Goal: Information Seeking & Learning: Check status

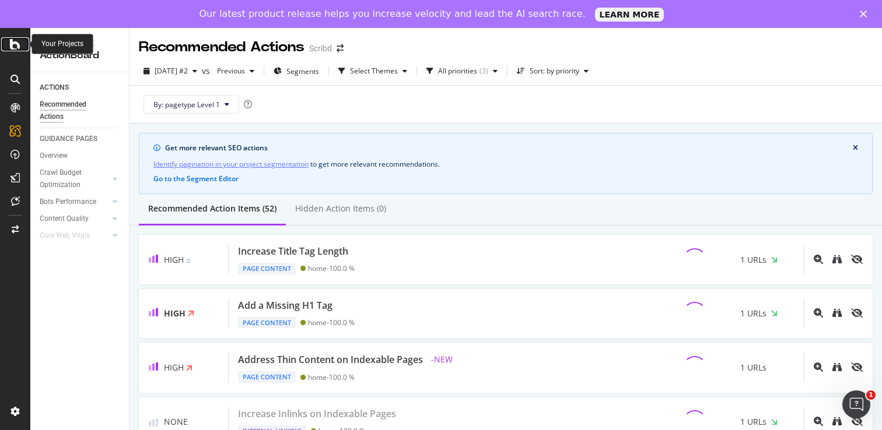
click at [13, 47] on icon at bounding box center [15, 44] width 10 height 14
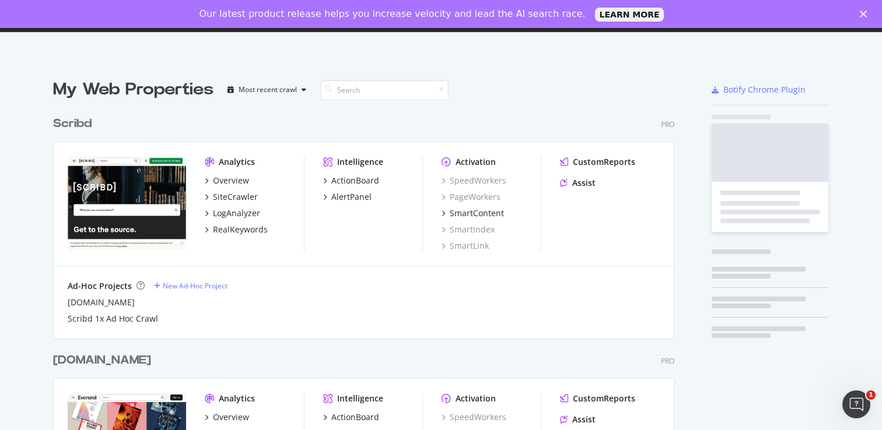
scroll to position [422, 864]
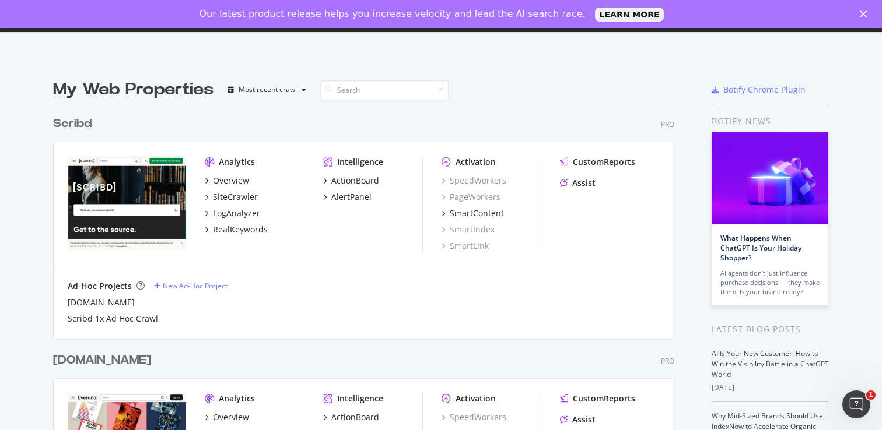
click at [150, 187] on img "grid" at bounding box center [127, 203] width 118 height 94
click at [222, 180] on div "Overview" at bounding box center [231, 181] width 36 height 12
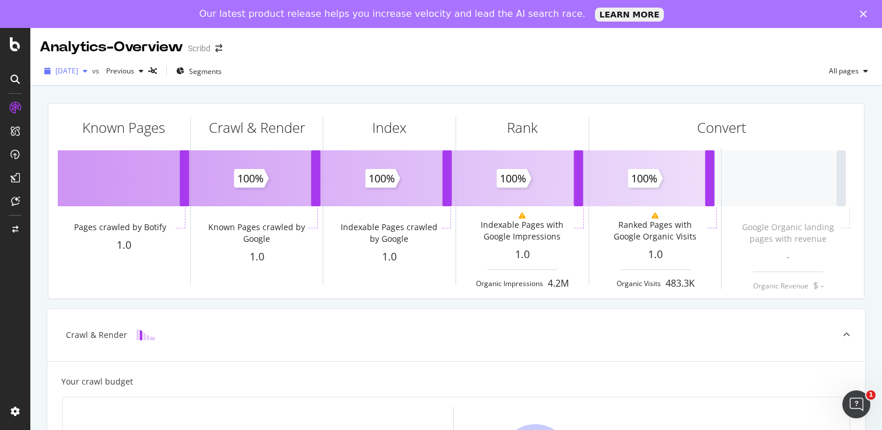
click at [92, 72] on div "button" at bounding box center [85, 71] width 14 height 7
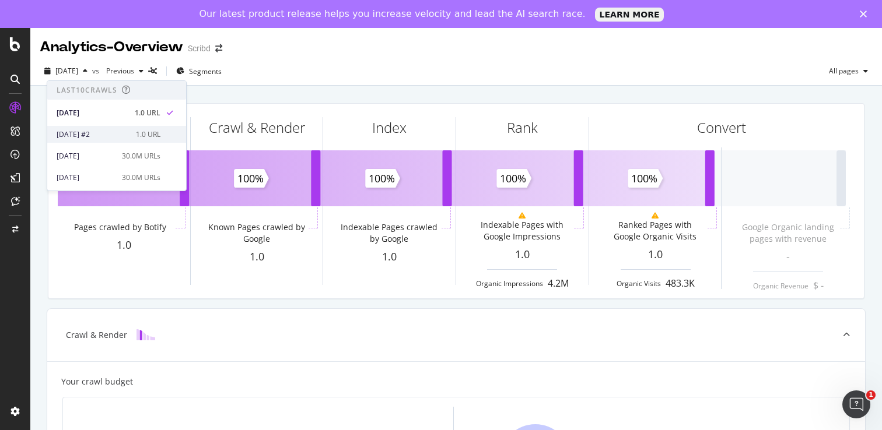
click at [98, 134] on div "[DATE] #2" at bounding box center [93, 134] width 72 height 10
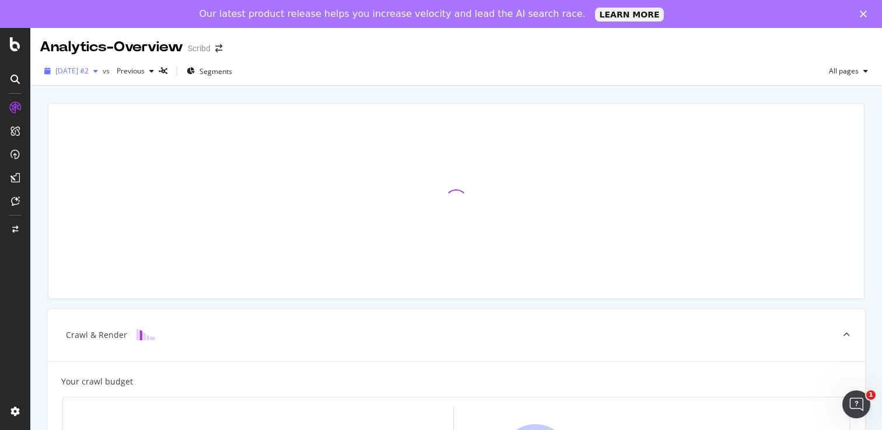
click at [103, 73] on div "button" at bounding box center [96, 71] width 14 height 7
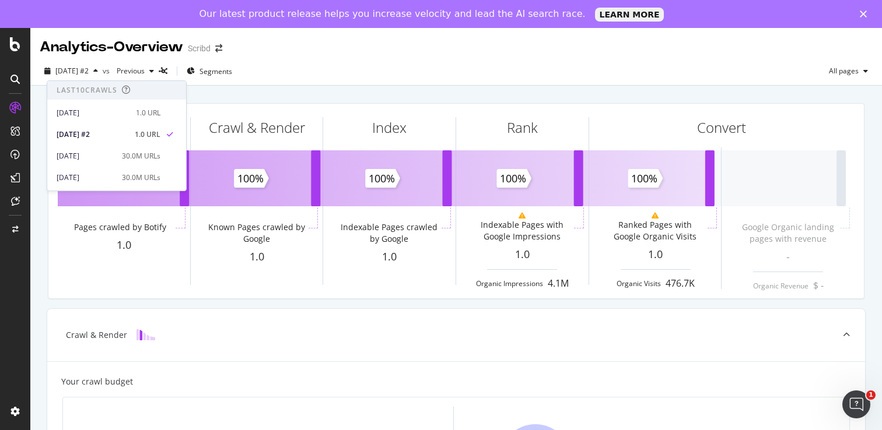
click at [309, 50] on div "Analytics - Overview Scribd" at bounding box center [456, 42] width 852 height 29
